Goal: Task Accomplishment & Management: Manage account settings

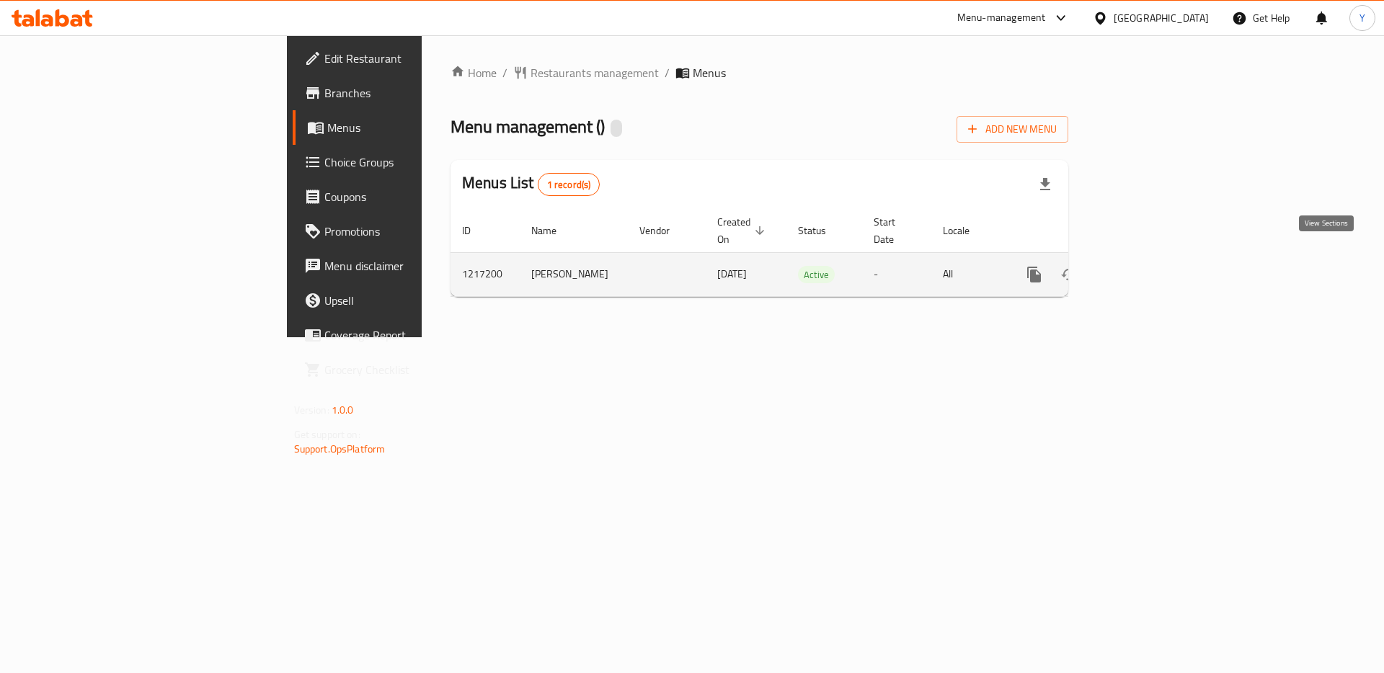
click at [1147, 266] on icon "enhanced table" at bounding box center [1138, 274] width 17 height 17
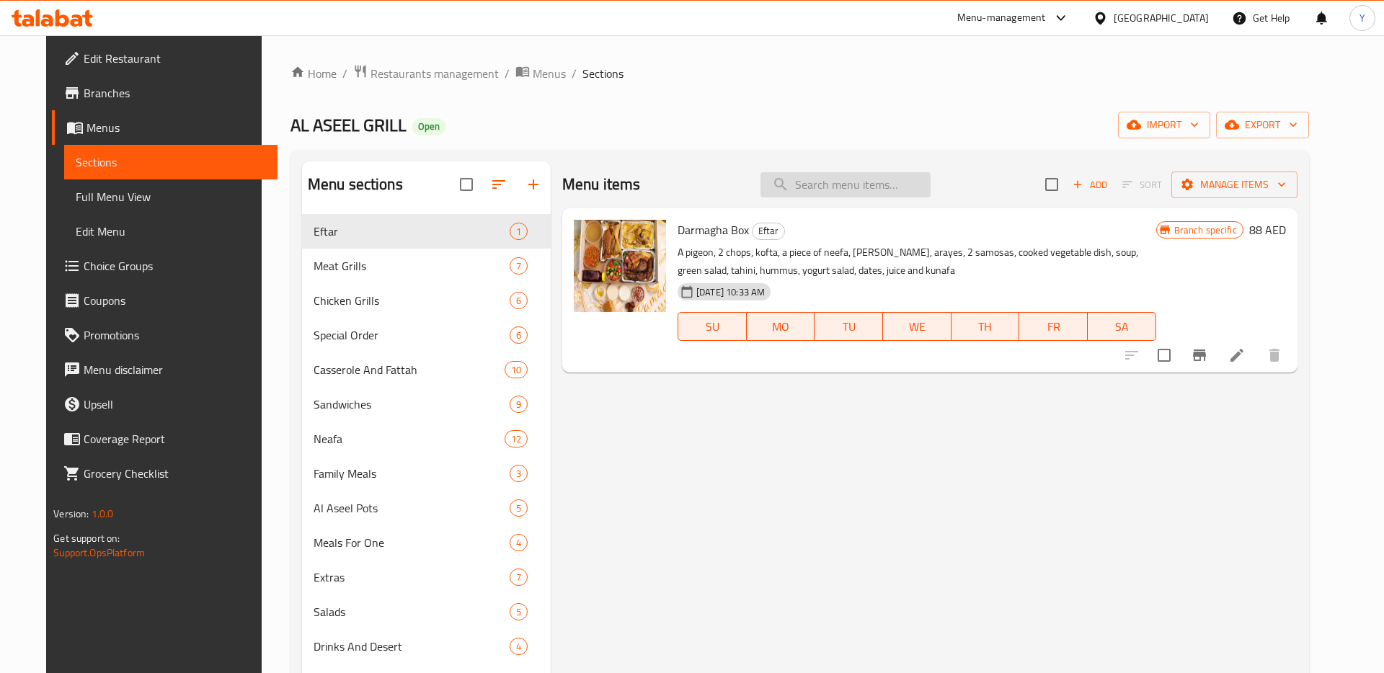
click at [859, 187] on input "search" at bounding box center [846, 184] width 170 height 25
paste input "Baba Ghanouj"
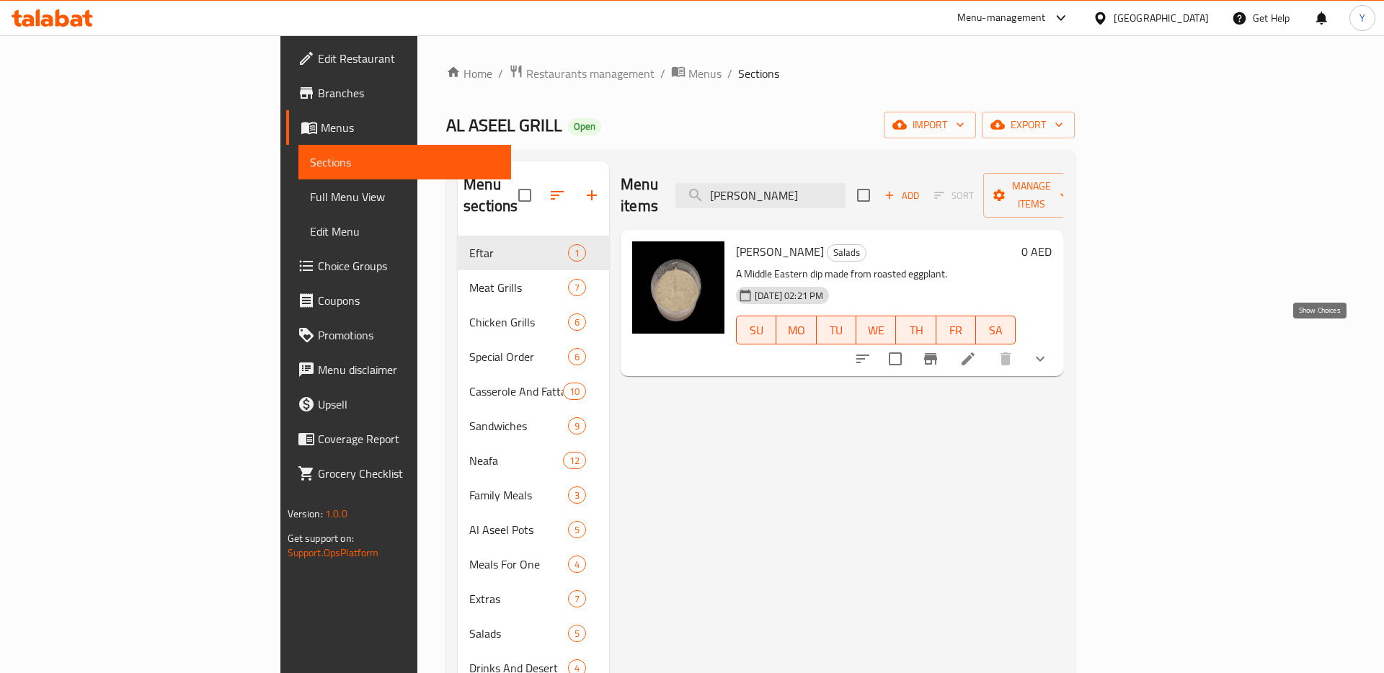
type input "Baba Ghanouj"
click at [1045, 357] on icon "show more" at bounding box center [1040, 359] width 9 height 5
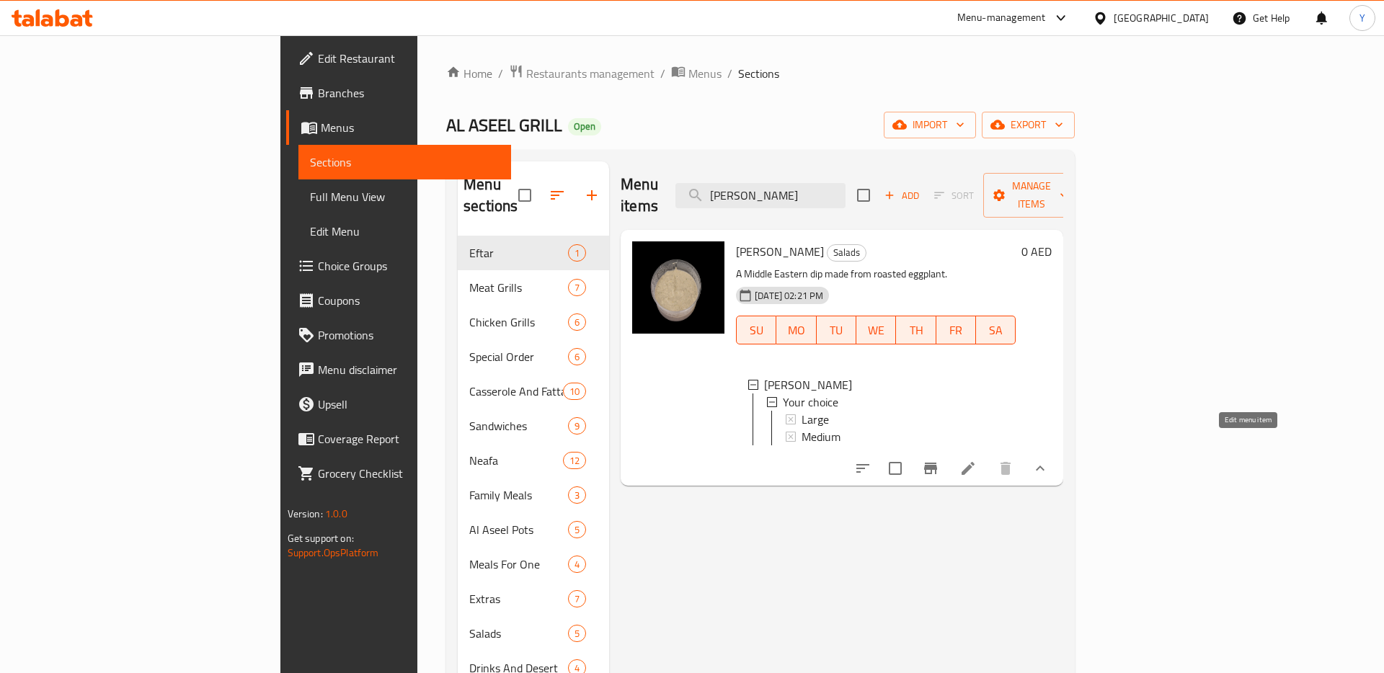
click at [977, 460] on icon at bounding box center [968, 468] width 17 height 17
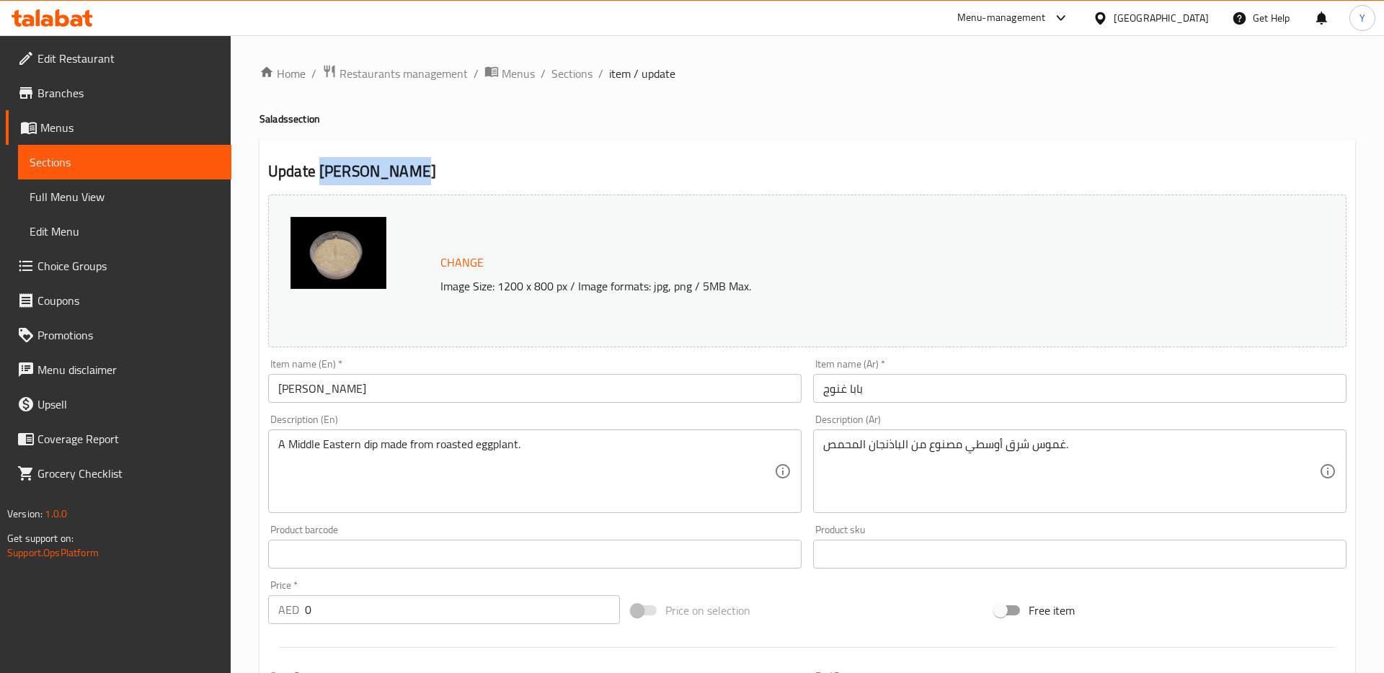
drag, startPoint x: 319, startPoint y: 172, endPoint x: 412, endPoint y: 172, distance: 93.0
click at [412, 172] on h2 "Update Baba Ghanouj" at bounding box center [807, 172] width 1078 height 22
copy h2 "Baba Ghanouj"
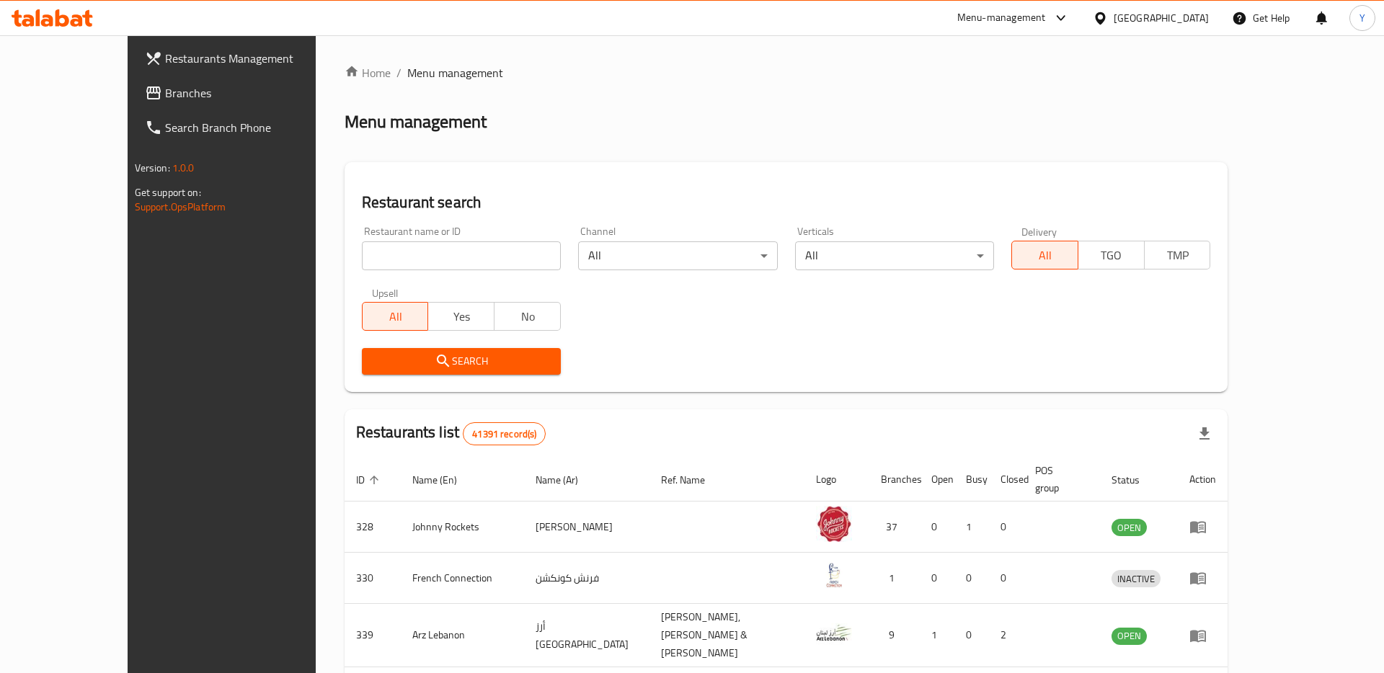
click at [133, 104] on link "Branches" at bounding box center [246, 93] width 226 height 35
click at [446, 255] on input "search" at bounding box center [461, 256] width 199 height 29
paste input "672609"
type input "672609"
click button "Search" at bounding box center [461, 361] width 199 height 27
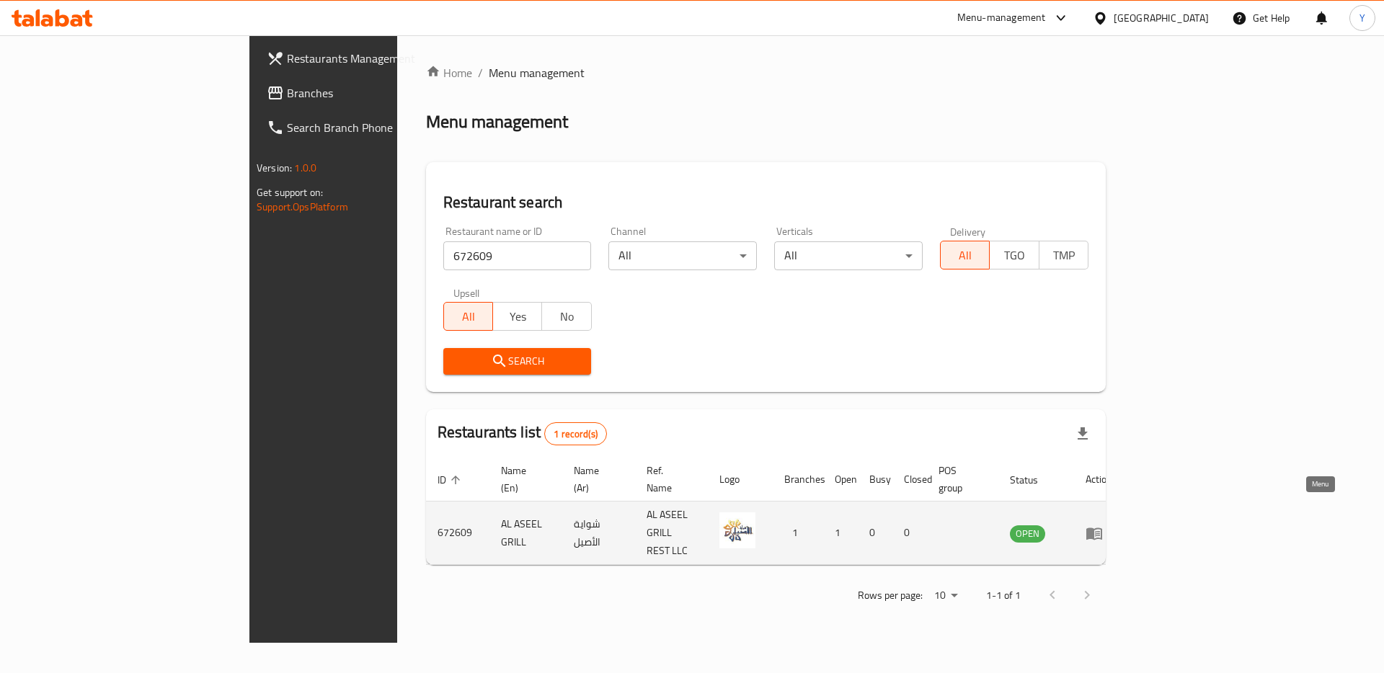
click at [1103, 525] on icon "enhanced table" at bounding box center [1094, 533] width 17 height 17
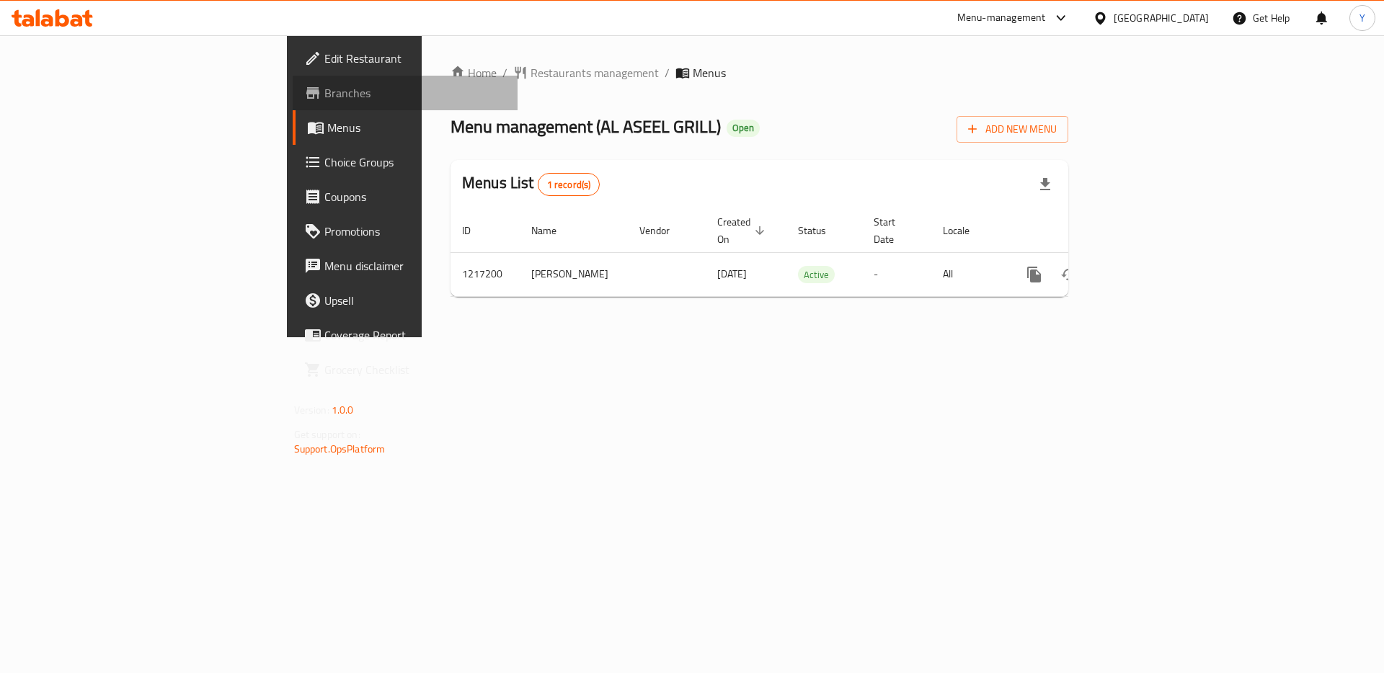
click at [324, 94] on span "Branches" at bounding box center [415, 92] width 182 height 17
